Goal: Information Seeking & Learning: Learn about a topic

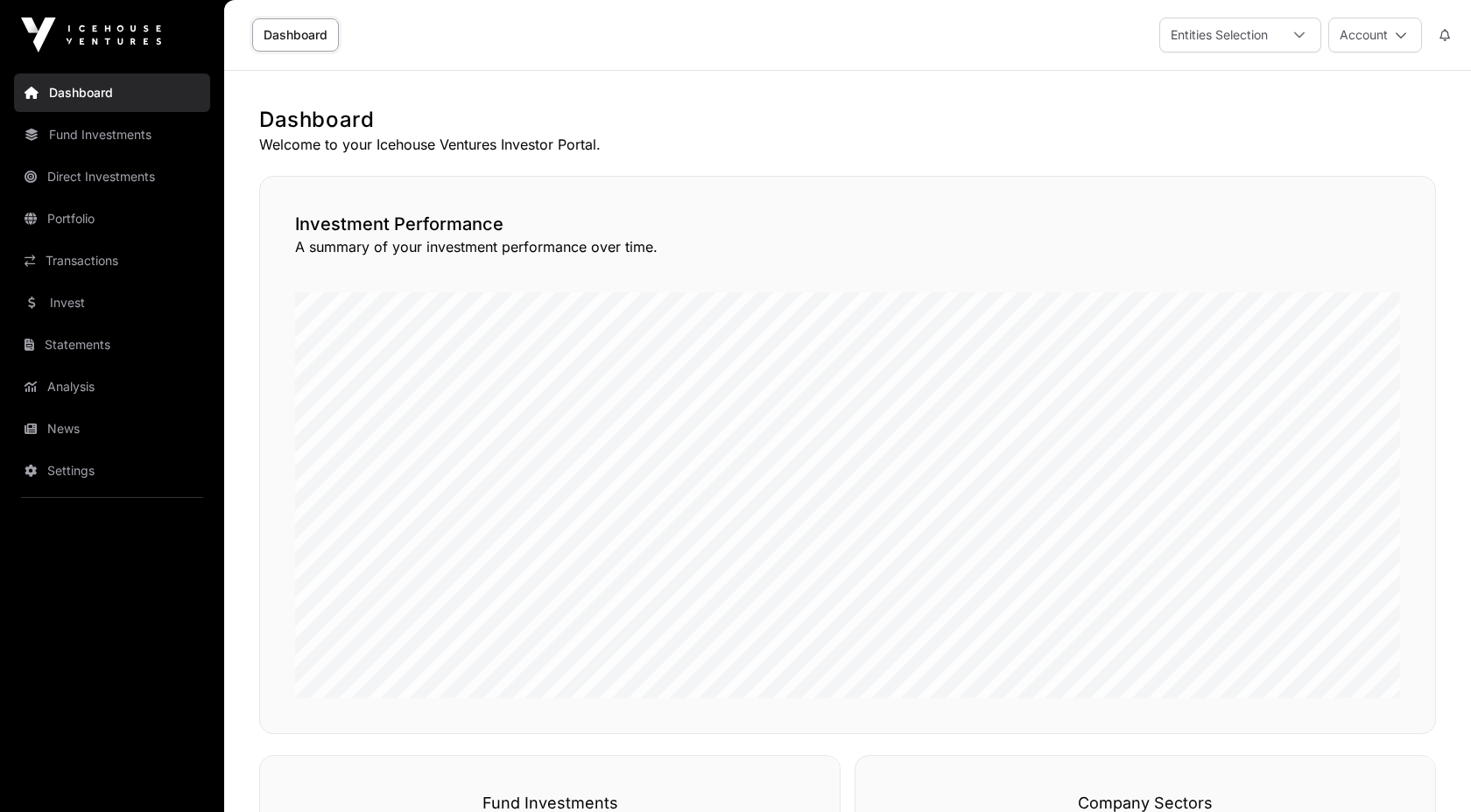
scroll to position [770, 0]
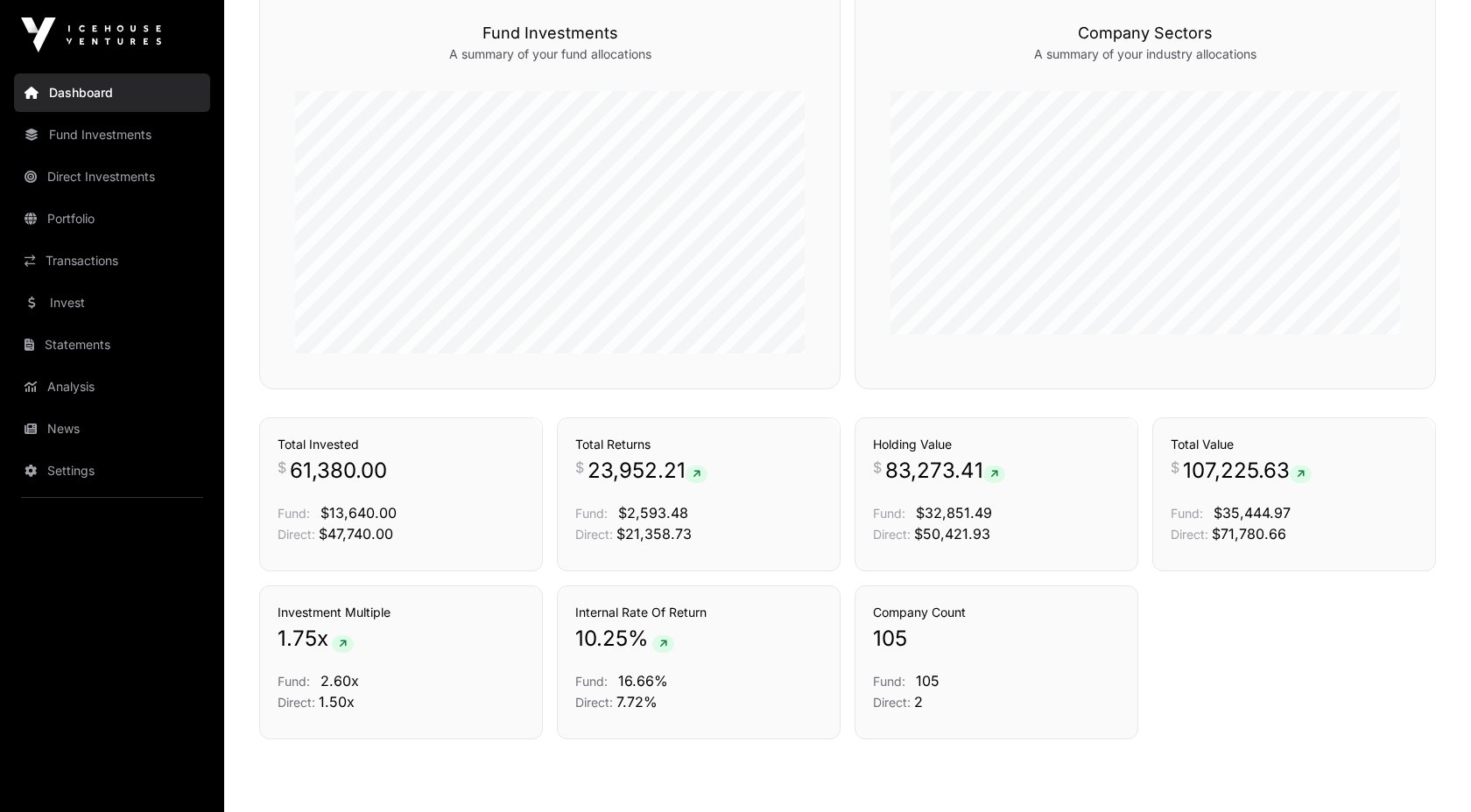
click at [238, 139] on div "Dashboard Welcome to your Icehouse Ventures Investor Portal. Investment Perform…" at bounding box center [848, 48] width 1247 height 1425
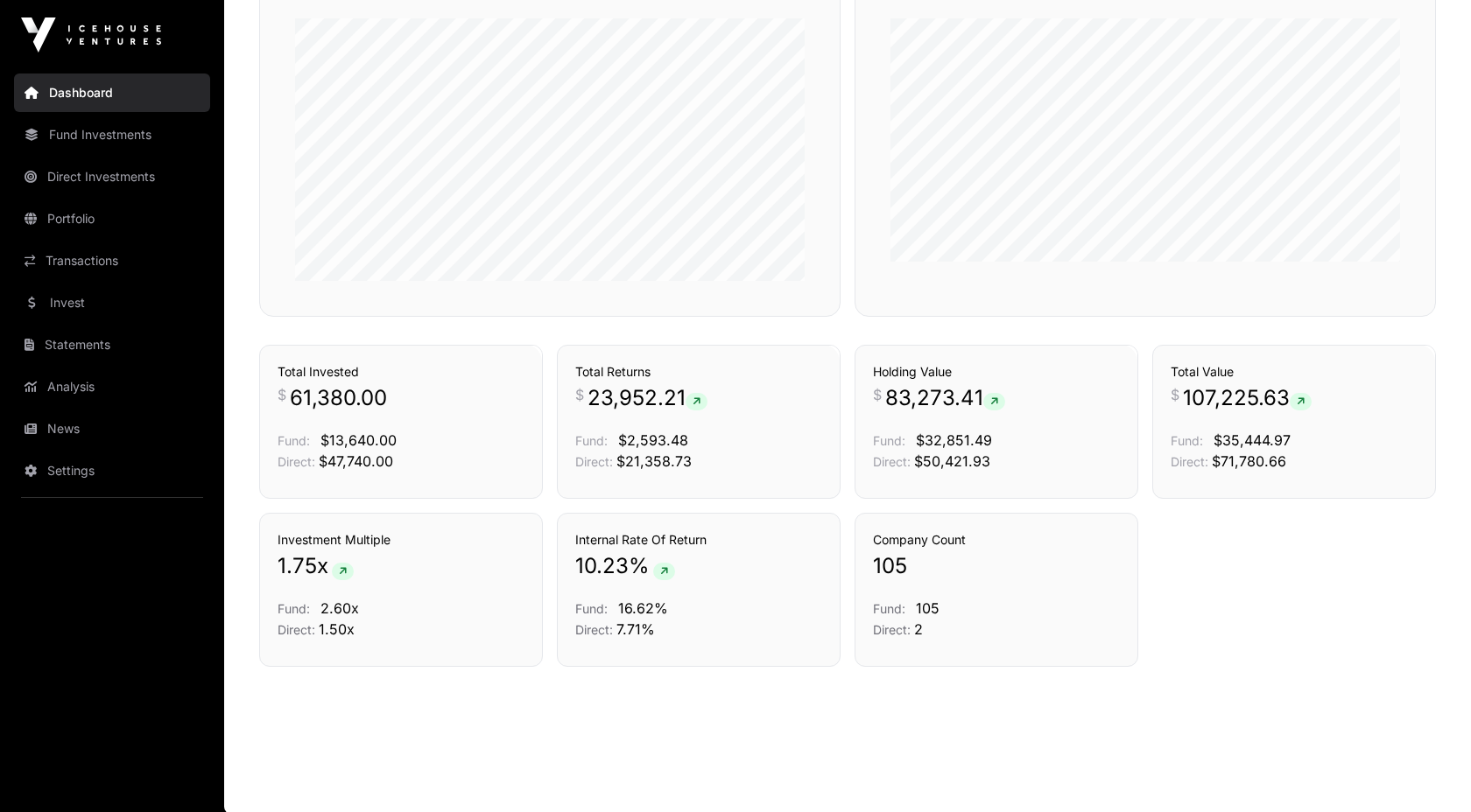
scroll to position [1097, 0]
